Goal: Information Seeking & Learning: Find specific fact

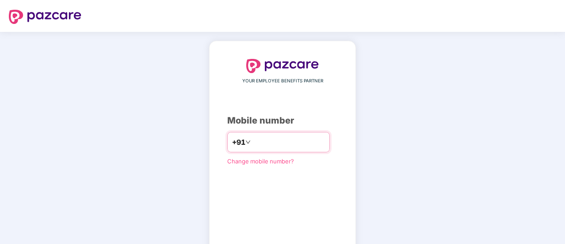
click at [255, 141] on input "number" at bounding box center [288, 142] width 73 height 14
drag, startPoint x: 248, startPoint y: 143, endPoint x: 262, endPoint y: 147, distance: 14.4
click at [252, 143] on input "**********" at bounding box center [288, 142] width 73 height 14
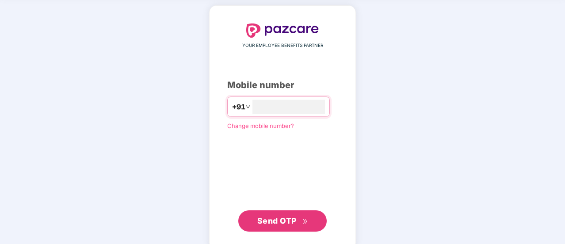
scroll to position [49, 0]
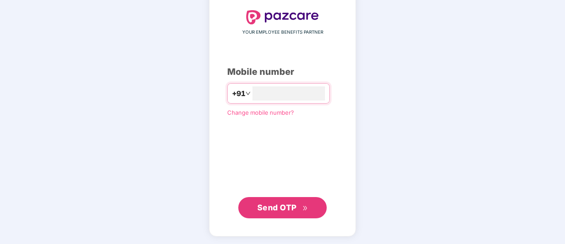
type input "**********"
click at [287, 207] on span "Send OTP" at bounding box center [276, 207] width 39 height 9
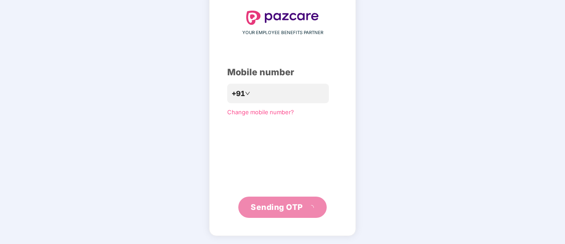
scroll to position [44, 0]
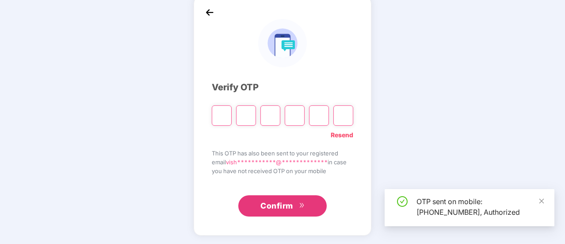
click at [219, 115] on input "Please enter verification code. Digit 1" at bounding box center [222, 115] width 20 height 20
type input "*"
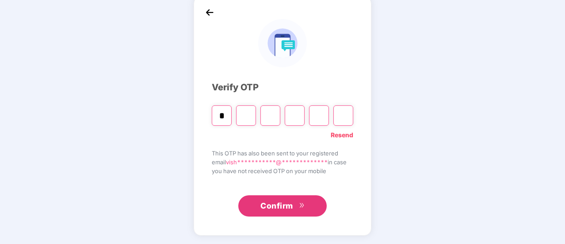
type input "*"
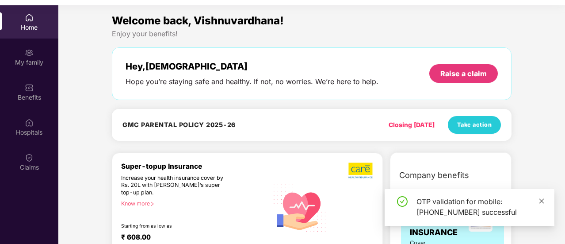
click at [542, 202] on icon "close" at bounding box center [542, 201] width 6 height 6
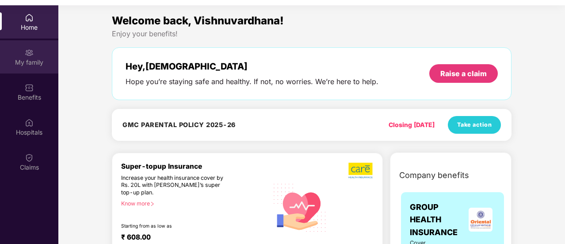
click at [33, 51] on img at bounding box center [29, 52] width 9 height 9
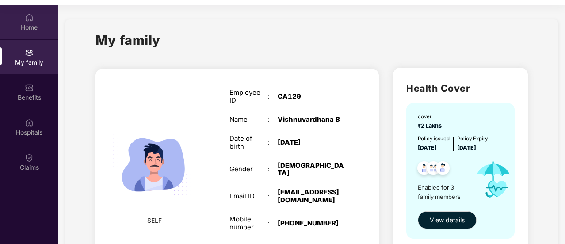
click at [31, 23] on div "Home" at bounding box center [29, 27] width 58 height 9
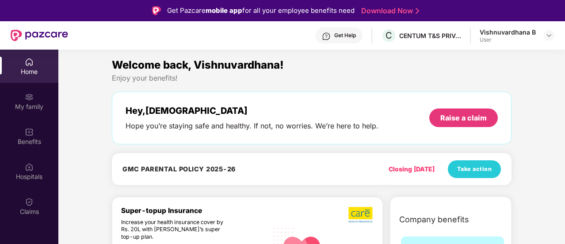
click at [338, 34] on div "Get Help" at bounding box center [345, 35] width 22 height 7
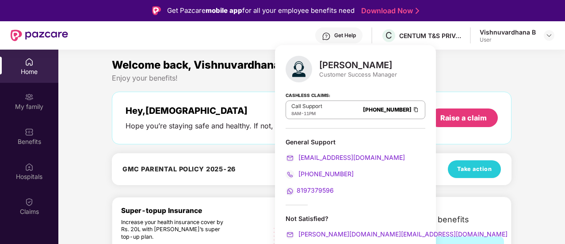
scroll to position [50, 0]
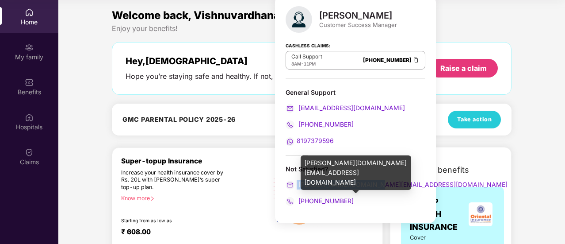
drag, startPoint x: 377, startPoint y: 181, endPoint x: 297, endPoint y: 186, distance: 79.7
click at [297, 186] on div "[PERSON_NAME][DOMAIN_NAME][EMAIL_ADDRESS][DOMAIN_NAME]" at bounding box center [356, 185] width 140 height 10
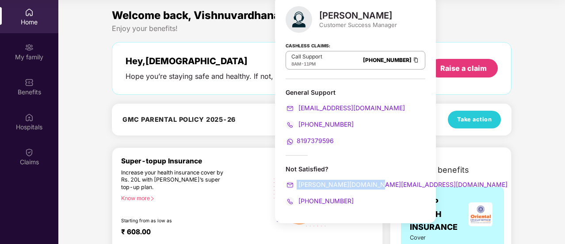
copy span "[PERSON_NAME][DOMAIN_NAME][EMAIL_ADDRESS][DOMAIN_NAME]"
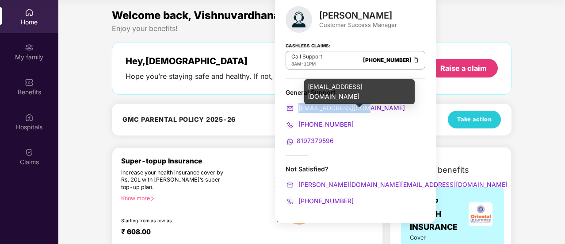
drag, startPoint x: 372, startPoint y: 107, endPoint x: 300, endPoint y: 111, distance: 72.6
click at [300, 111] on div "[EMAIL_ADDRESS][DOMAIN_NAME]" at bounding box center [356, 108] width 140 height 10
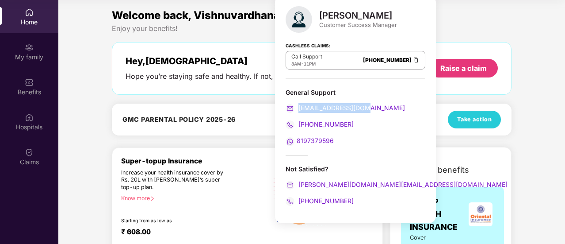
copy span "[EMAIL_ADDRESS][DOMAIN_NAME]"
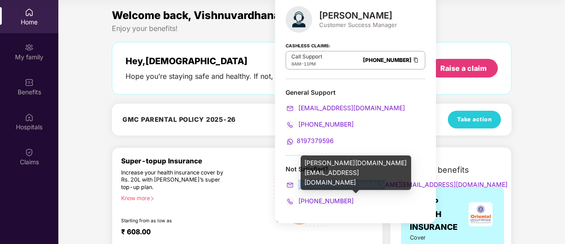
drag, startPoint x: 374, startPoint y: 184, endPoint x: 298, endPoint y: 187, distance: 76.1
click at [298, 187] on div "[PERSON_NAME][DOMAIN_NAME][EMAIL_ADDRESS][DOMAIN_NAME]" at bounding box center [356, 185] width 140 height 10
copy span "[PERSON_NAME][DOMAIN_NAME][EMAIL_ADDRESS][DOMAIN_NAME]"
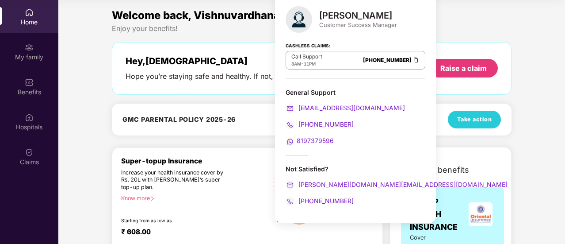
click at [443, 18] on div "Welcome back, Vishnuvardhana!" at bounding box center [312, 15] width 400 height 17
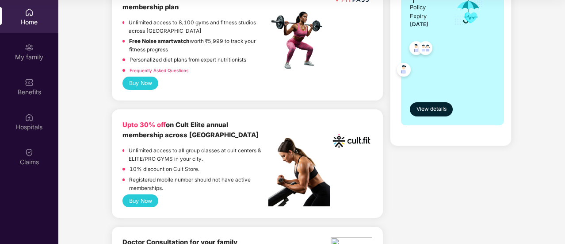
scroll to position [0, 0]
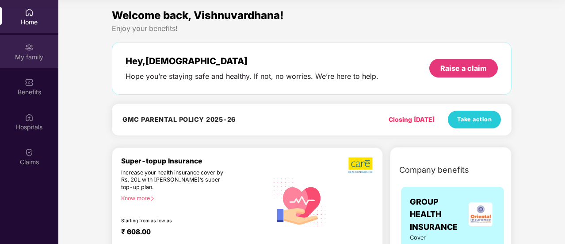
click at [32, 57] on div "My family" at bounding box center [29, 57] width 58 height 9
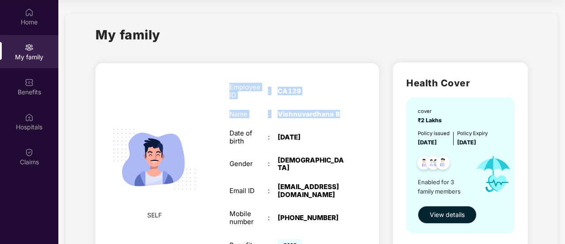
drag, startPoint x: 230, startPoint y: 83, endPoint x: 340, endPoint y: 111, distance: 114.0
click at [340, 111] on div "Employee ID : CA129 Name : [PERSON_NAME] B Date of birth : [DEMOGRAPHIC_DATA] G…" at bounding box center [287, 168] width 133 height 192
copy div "Employee ID : CA129 Name : [PERSON_NAME]"
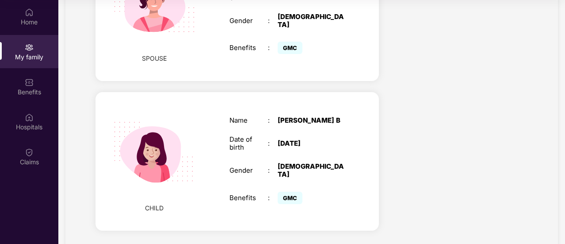
scroll to position [356, 0]
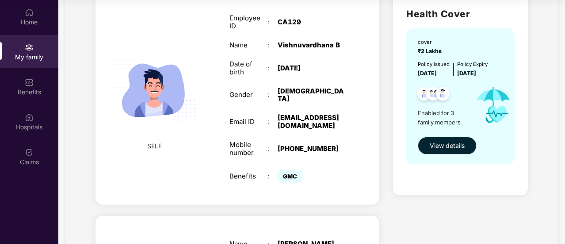
scroll to position [73, 0]
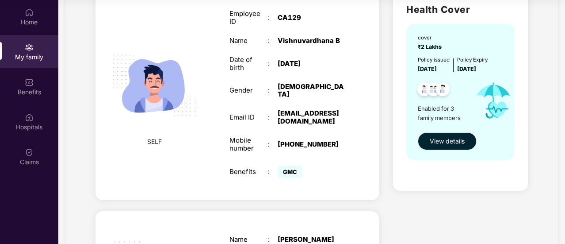
click at [448, 142] on span "View details" at bounding box center [447, 141] width 35 height 10
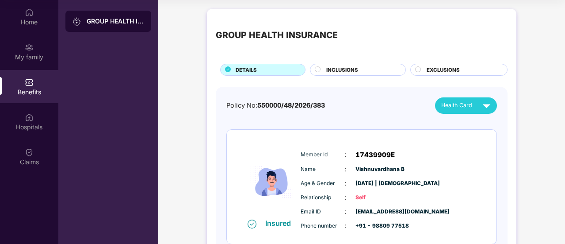
click at [364, 68] on div "INCLUSIONS" at bounding box center [361, 70] width 79 height 9
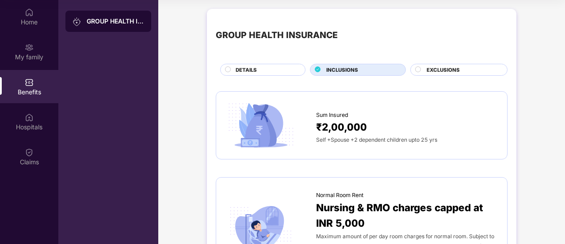
click at [432, 66] on span "EXCLUSIONS" at bounding box center [443, 70] width 33 height 8
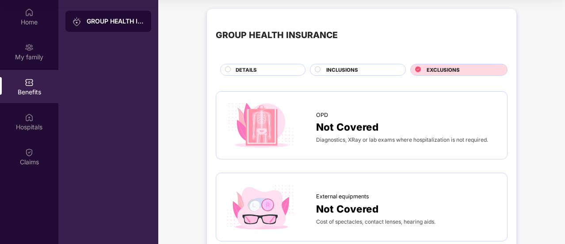
click at [264, 67] on div "DETAILS" at bounding box center [265, 70] width 69 height 9
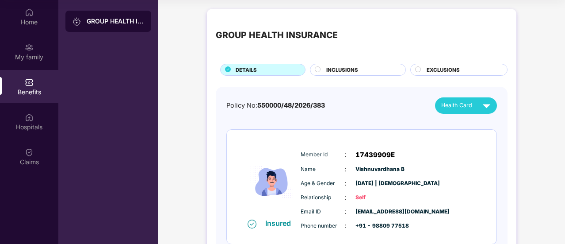
click at [27, 87] on div "Benefits" at bounding box center [29, 86] width 58 height 33
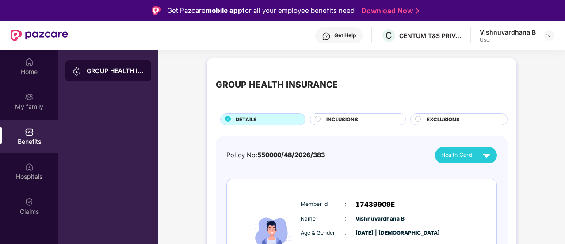
click at [342, 34] on div "Get Help" at bounding box center [345, 35] width 22 height 7
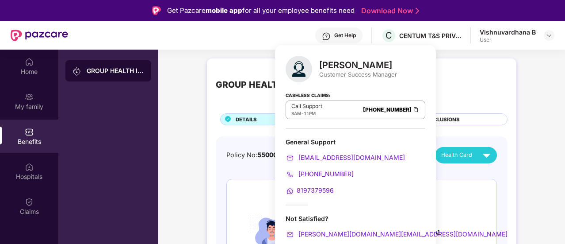
scroll to position [50, 0]
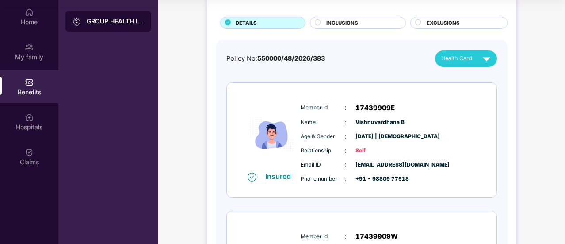
scroll to position [0, 0]
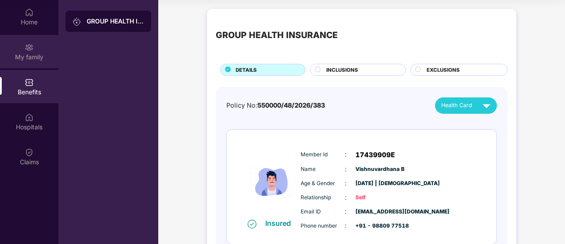
click at [25, 53] on div "My family" at bounding box center [29, 57] width 58 height 9
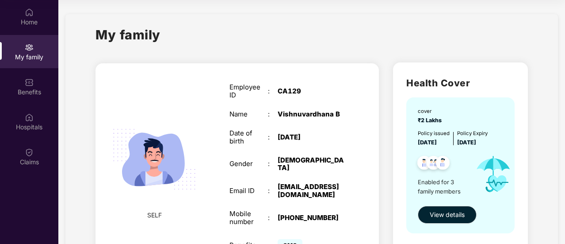
click at [390, 32] on div "My family" at bounding box center [312, 40] width 432 height 31
click at [306, 42] on div "My family" at bounding box center [312, 40] width 432 height 31
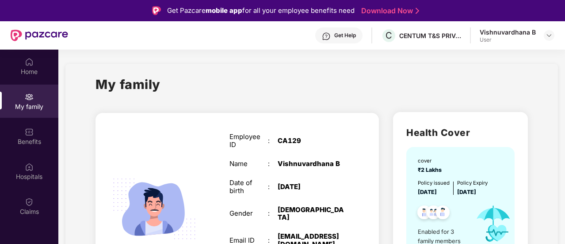
scroll to position [50, 0]
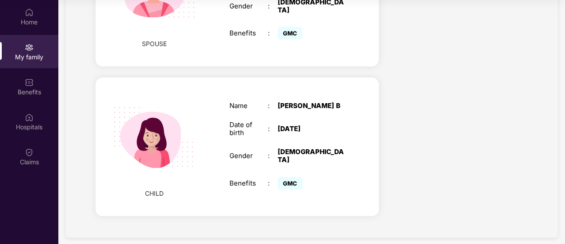
scroll to position [0, 0]
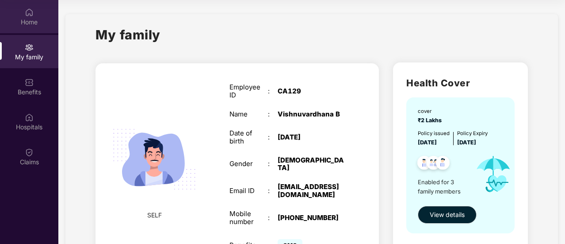
click at [26, 19] on div "Home" at bounding box center [29, 22] width 58 height 9
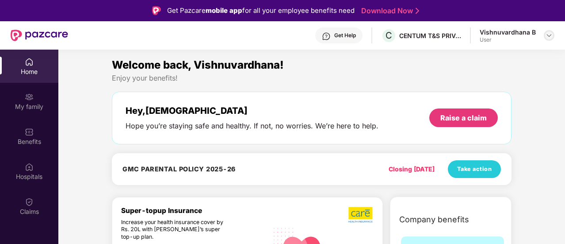
click at [550, 36] on img at bounding box center [549, 35] width 7 height 7
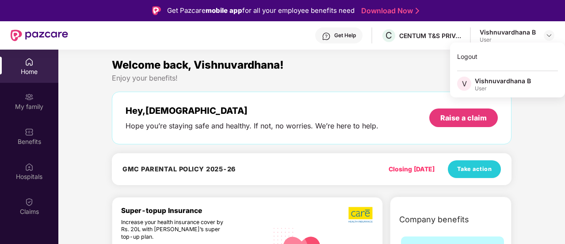
click at [407, 76] on div "Enjoy your benefits!" at bounding box center [312, 77] width 400 height 9
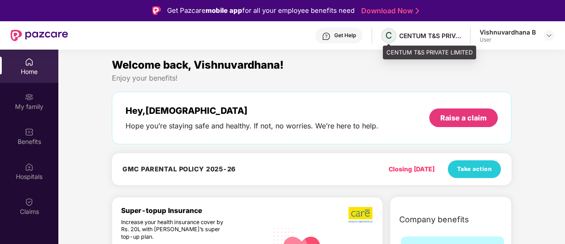
click at [389, 34] on span "C" at bounding box center [389, 35] width 7 height 11
click at [420, 36] on div "CENTUM T&S PRIVATE LIMITED" at bounding box center [430, 35] width 62 height 8
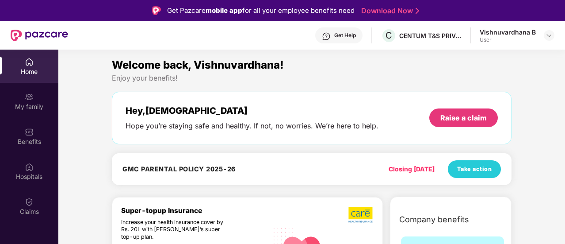
click at [361, 84] on div "Welcome back, Vishnuvardhana! Enjoy your benefits! Hey, [PERSON_NAME] Hope you’…" at bounding box center [311, 123] width 407 height 133
click at [33, 62] on img at bounding box center [29, 61] width 9 height 9
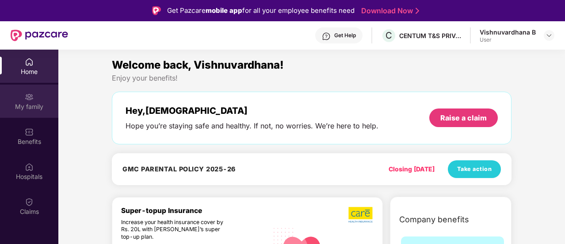
click at [34, 101] on div "My family" at bounding box center [29, 100] width 58 height 33
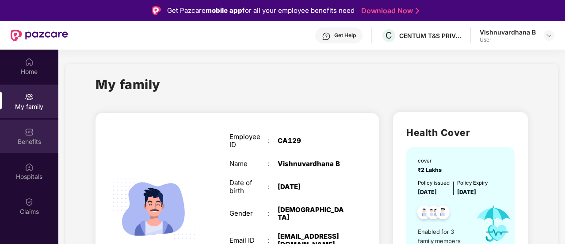
click at [28, 136] on img at bounding box center [29, 131] width 9 height 9
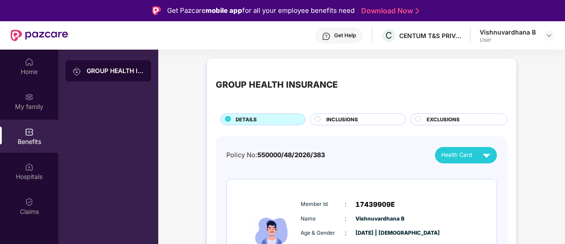
click at [347, 113] on div "INCLUSIONS" at bounding box center [358, 119] width 96 height 12
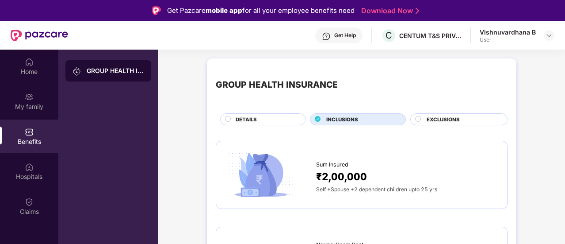
click at [437, 115] on span "EXCLUSIONS" at bounding box center [443, 119] width 33 height 8
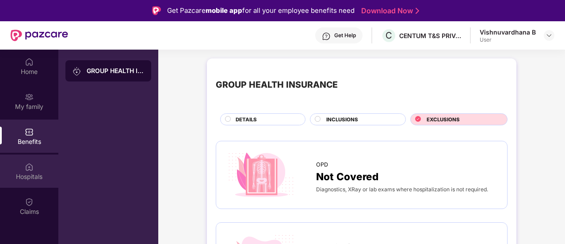
click at [30, 165] on img at bounding box center [29, 166] width 9 height 9
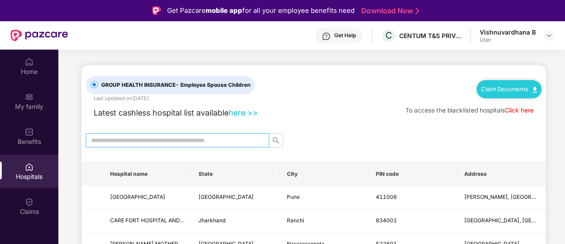
click at [241, 138] on input "text" at bounding box center [174, 140] width 166 height 10
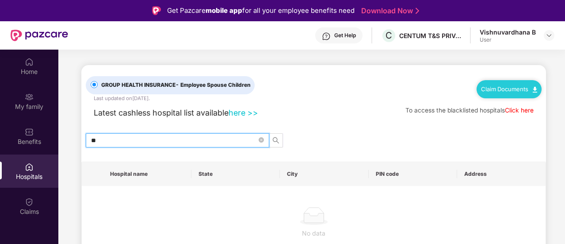
type input "*"
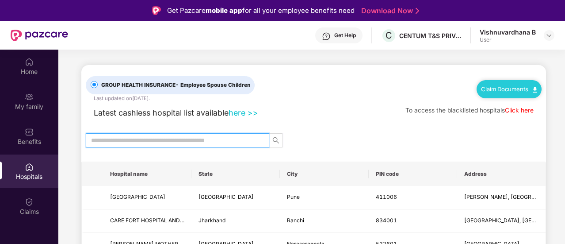
type input "*"
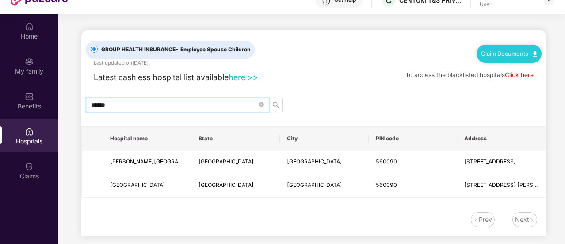
scroll to position [50, 0]
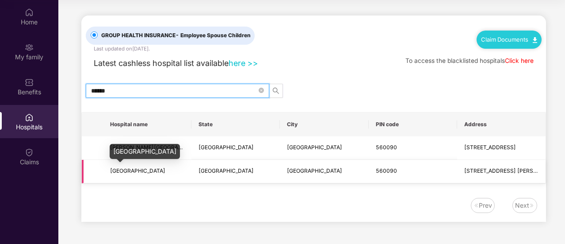
type input "******"
click at [126, 171] on span "[GEOGRAPHIC_DATA]" at bounding box center [137, 170] width 55 height 7
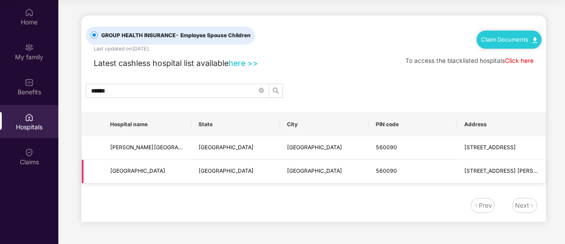
click at [493, 164] on td "[STREET_ADDRESS] [PERSON_NAME], [GEOGRAPHIC_DATA][PERSON_NAME], [GEOGRAPHIC_DAT…" at bounding box center [501, 171] width 88 height 23
click at [500, 148] on span "[STREET_ADDRESS]" at bounding box center [490, 147] width 52 height 7
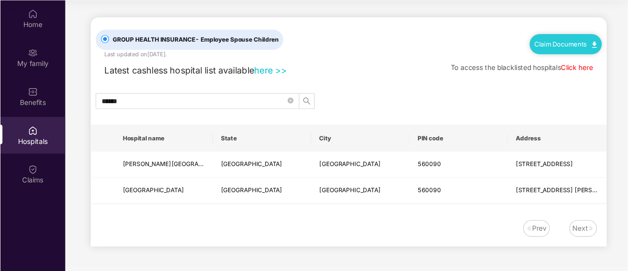
scroll to position [49, 0]
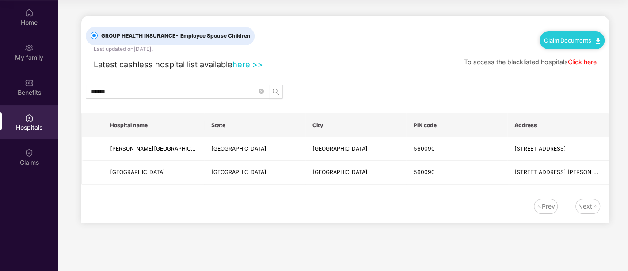
click at [250, 60] on link "here >>" at bounding box center [248, 64] width 31 height 10
click at [30, 148] on img at bounding box center [29, 152] width 9 height 9
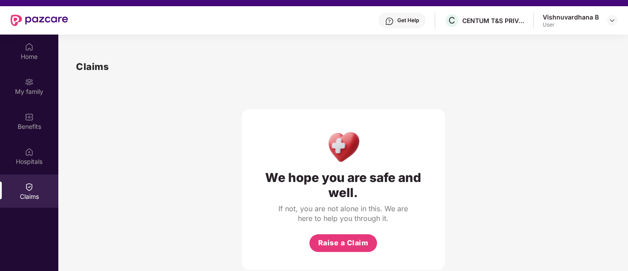
scroll to position [0, 0]
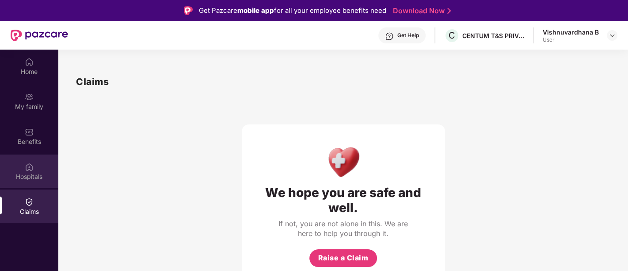
click at [33, 166] on img at bounding box center [29, 166] width 9 height 9
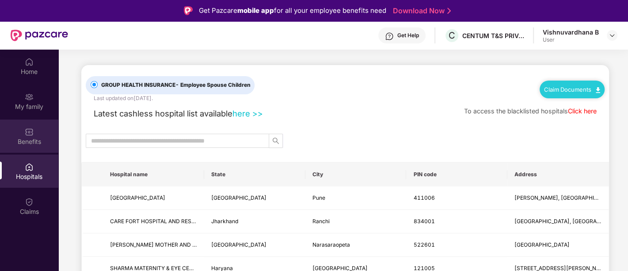
click at [27, 131] on img at bounding box center [29, 131] width 9 height 9
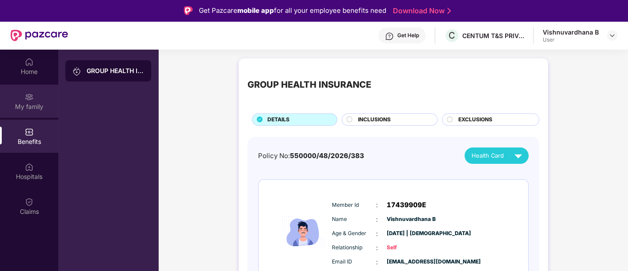
click at [34, 100] on div "My family" at bounding box center [29, 100] width 58 height 33
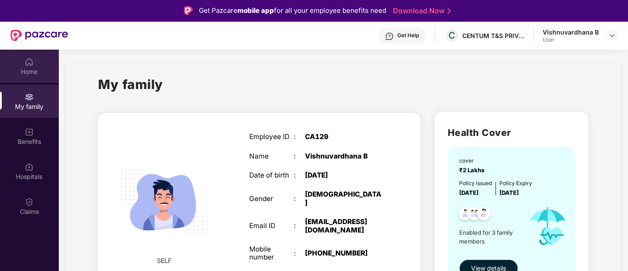
click at [28, 67] on div "Home" at bounding box center [29, 71] width 58 height 9
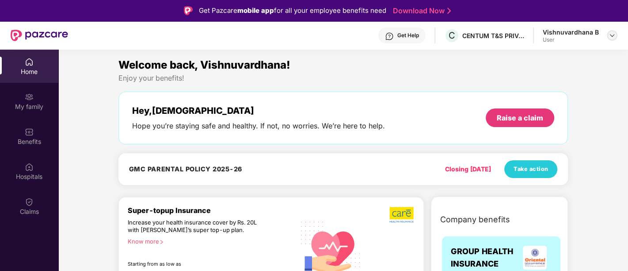
click at [565, 34] on div at bounding box center [612, 35] width 11 height 11
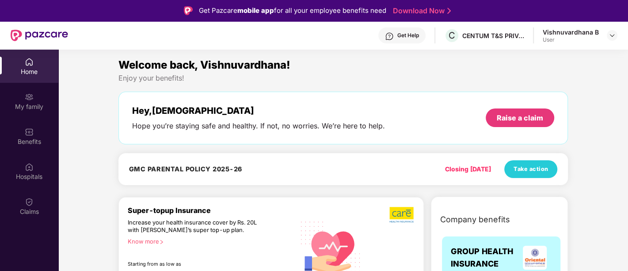
click at [364, 76] on div "Enjoy your benefits!" at bounding box center [343, 77] width 450 height 9
click at [346, 146] on div "Welcome back, Vishnuvardhana! Enjoy your benefits! Hey, [PERSON_NAME] Hope you’…" at bounding box center [343, 123] width 457 height 133
click at [344, 76] on div "Enjoy your benefits!" at bounding box center [343, 77] width 450 height 9
